Goal: Information Seeking & Learning: Learn about a topic

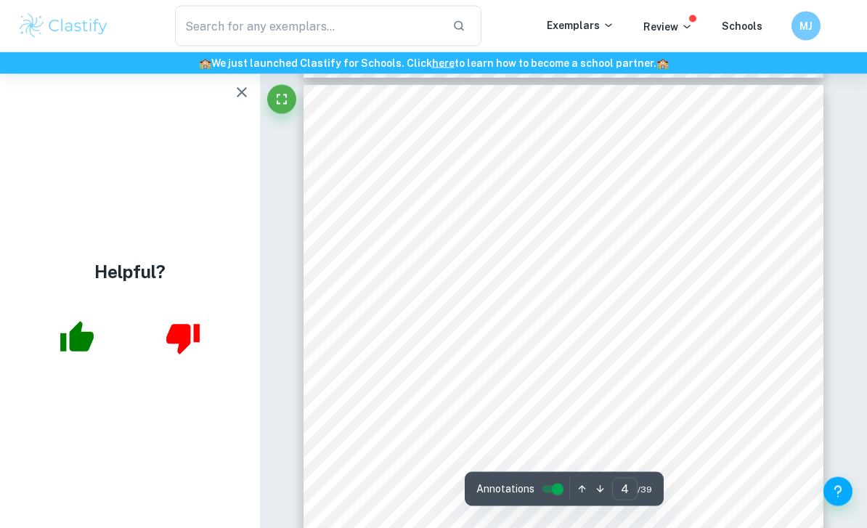
scroll to position [2371, 0]
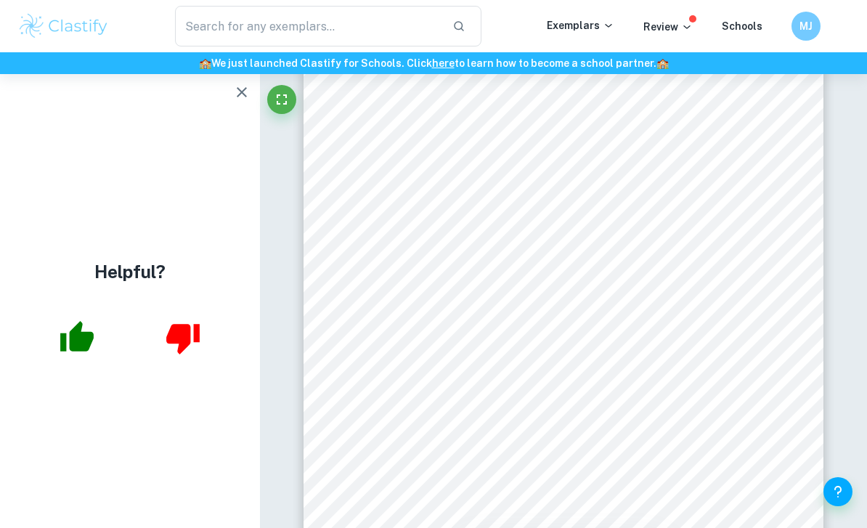
click at [247, 91] on icon "button" at bounding box center [241, 91] width 17 height 17
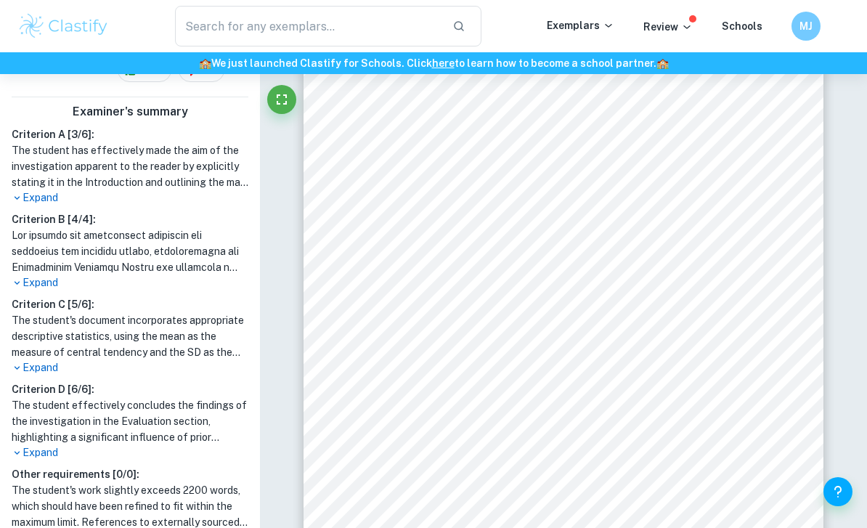
scroll to position [404, 0]
click at [44, 361] on p "Expand" at bounding box center [130, 368] width 237 height 15
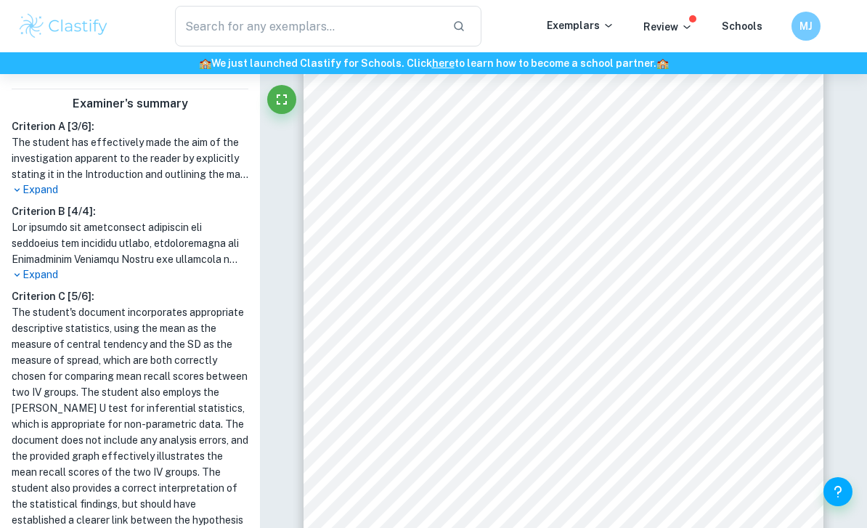
scroll to position [386, 0]
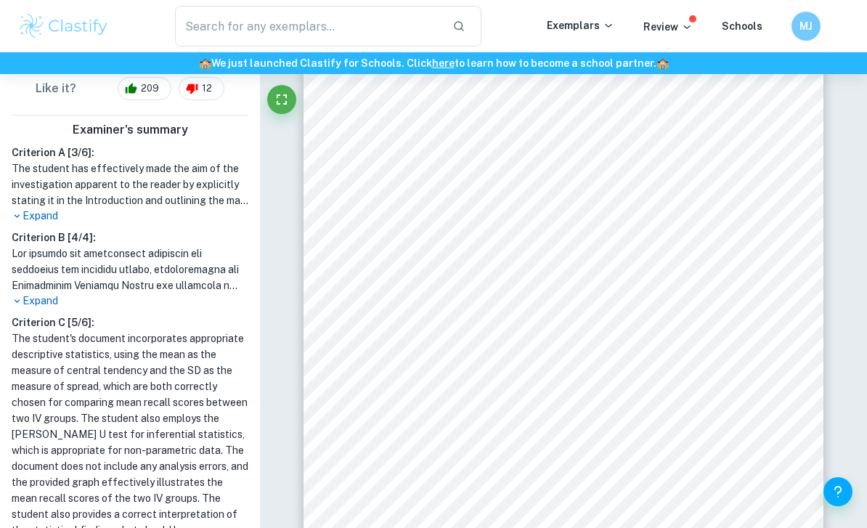
click at [82, 314] on h6 "Criterion C [ 5 / 6 ]:" at bounding box center [130, 322] width 237 height 16
click at [54, 293] on p "Expand" at bounding box center [130, 300] width 237 height 15
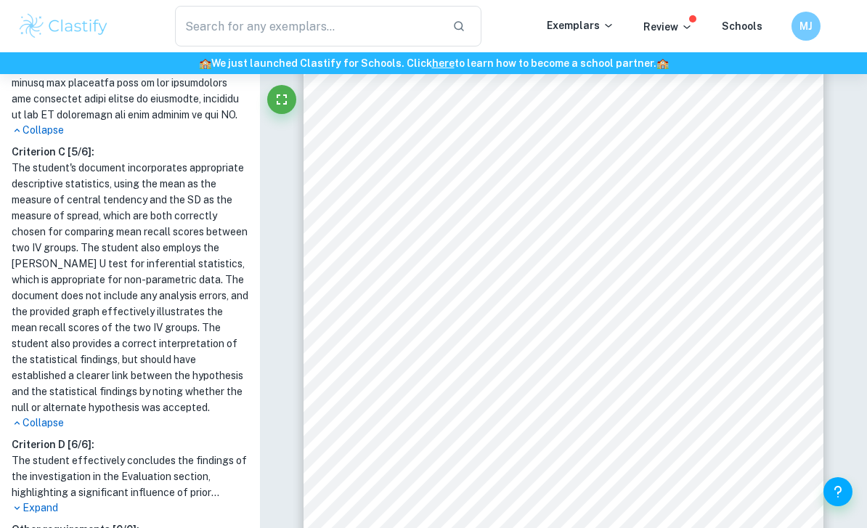
scroll to position [876, 0]
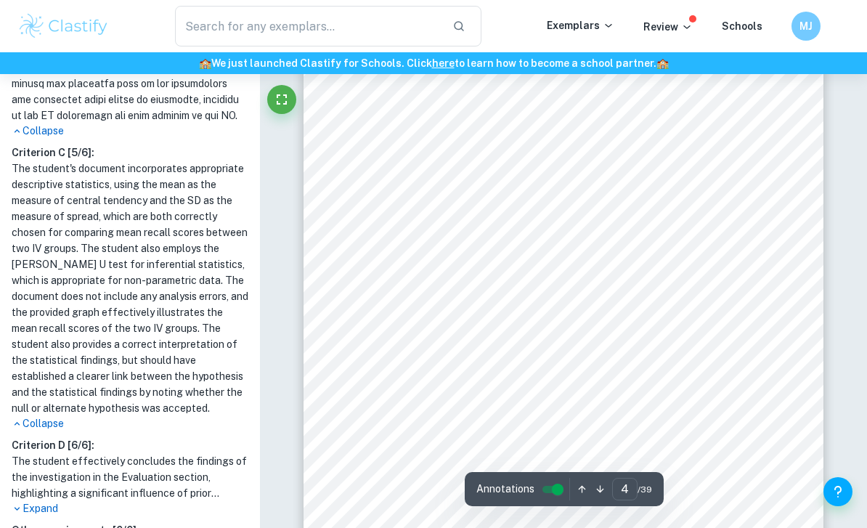
click at [450, 275] on div "of 5 conditions (no context, context before, context after, partial context, no…" at bounding box center [563, 395] width 520 height 735
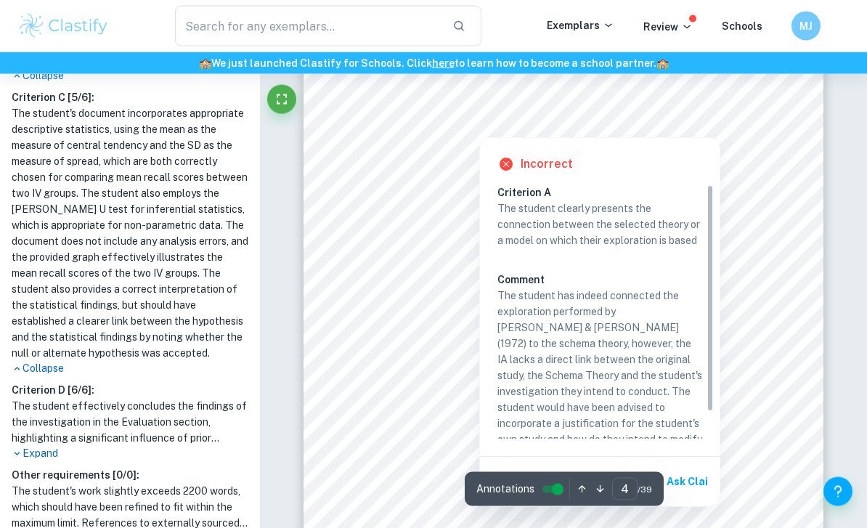
scroll to position [2534, 0]
click at [362, 326] on div "of 5 conditions (no context, context before, context after, partial context, no…" at bounding box center [563, 233] width 520 height 735
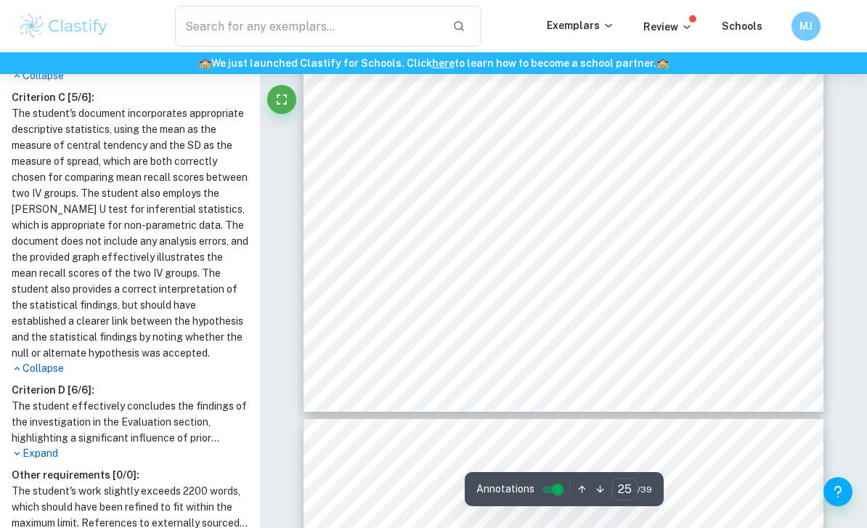
scroll to position [18285, 0]
click at [522, 432] on span "experiment study unless I withdraw from the experiment." at bounding box center [486, 437] width 240 height 10
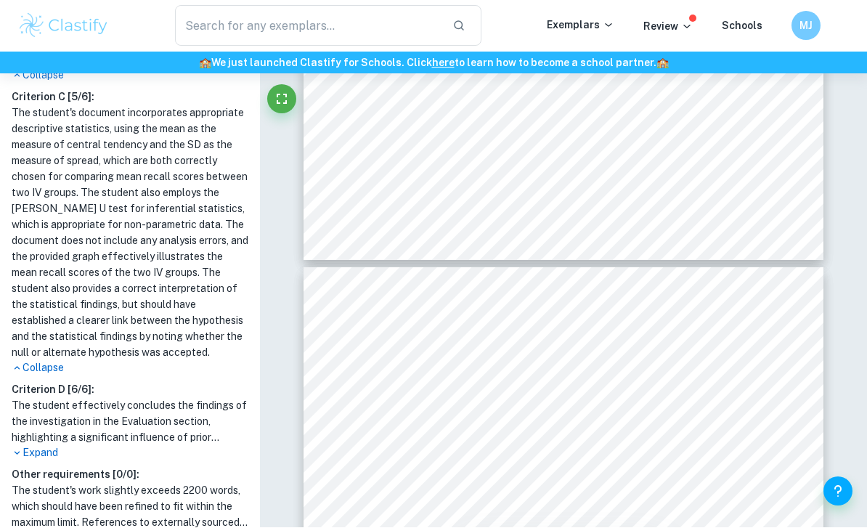
scroll to position [18457, 0]
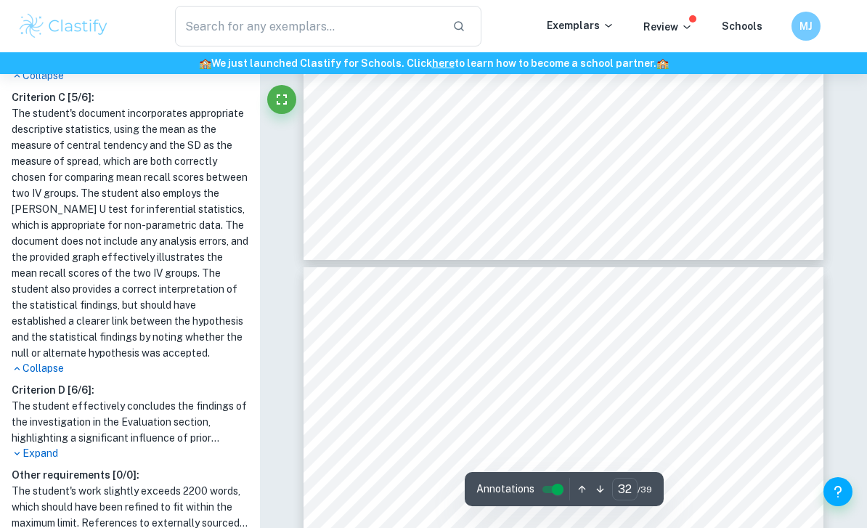
type input "7"
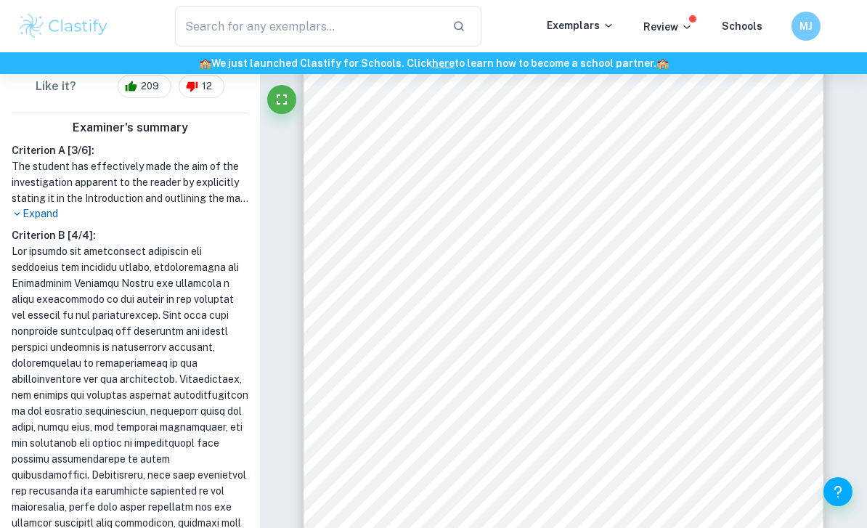
scroll to position [4795, 0]
